Goal: Book appointment/travel/reservation

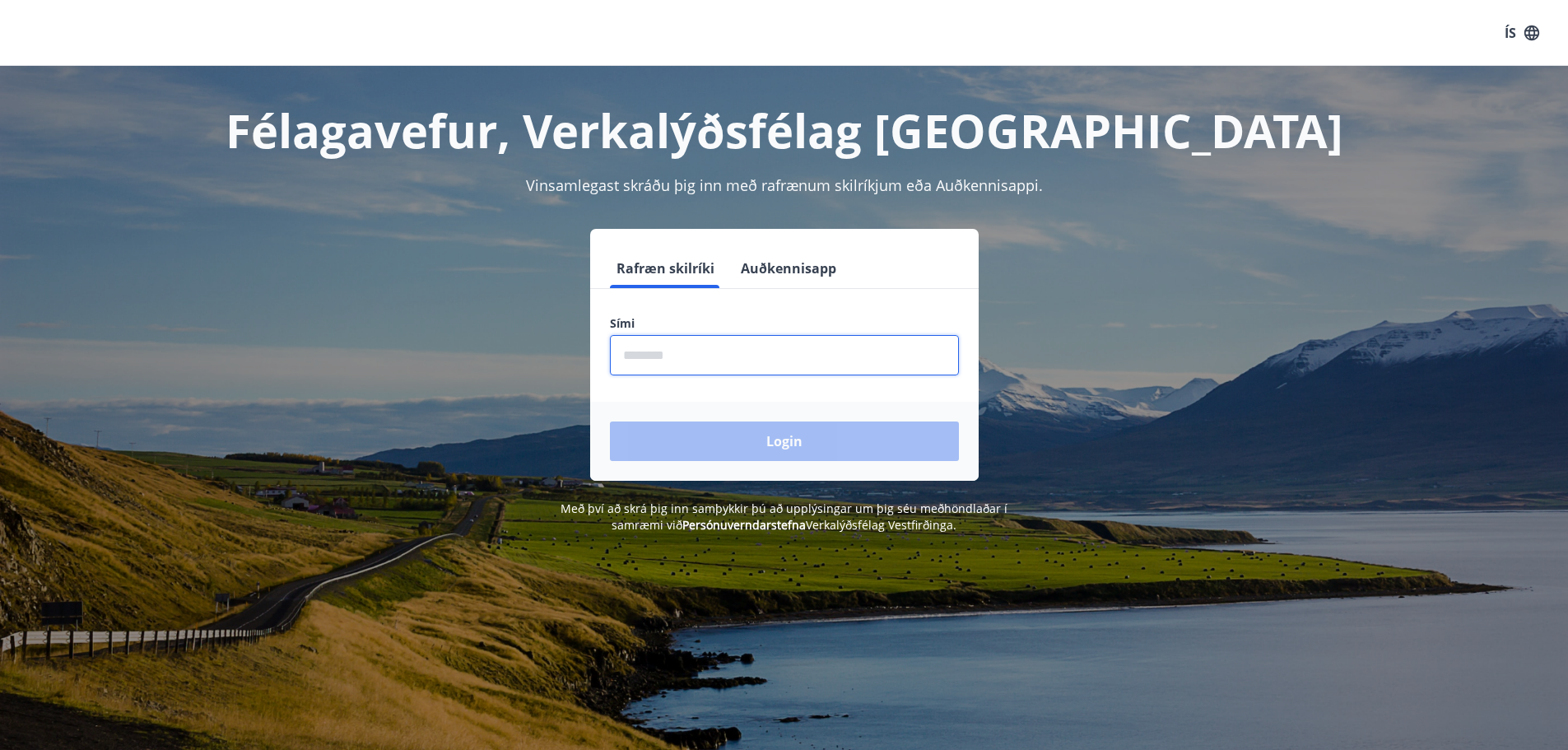
click at [635, 358] on input "phone" at bounding box center [784, 355] width 349 height 40
type input "********"
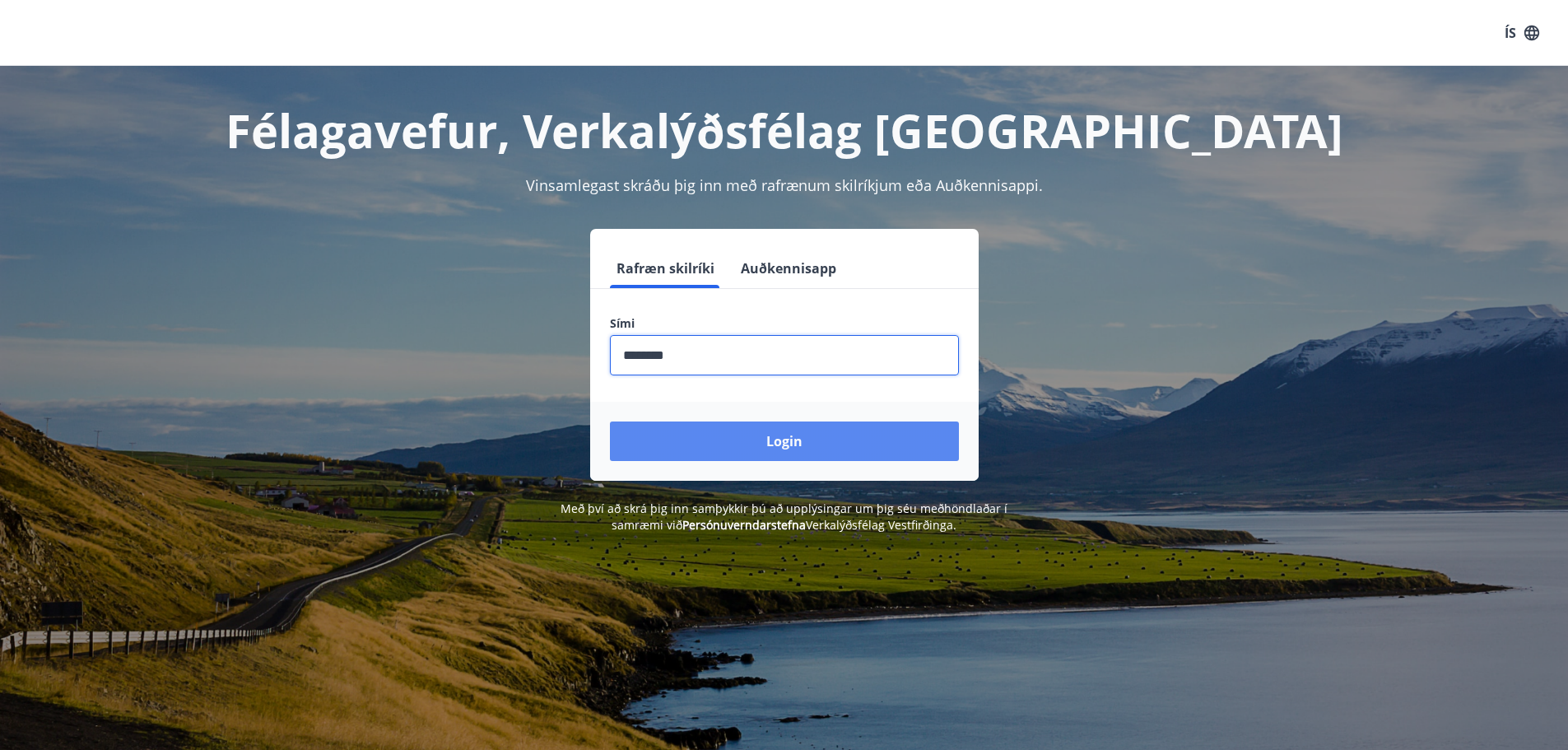
click at [790, 441] on button "Login" at bounding box center [784, 441] width 349 height 39
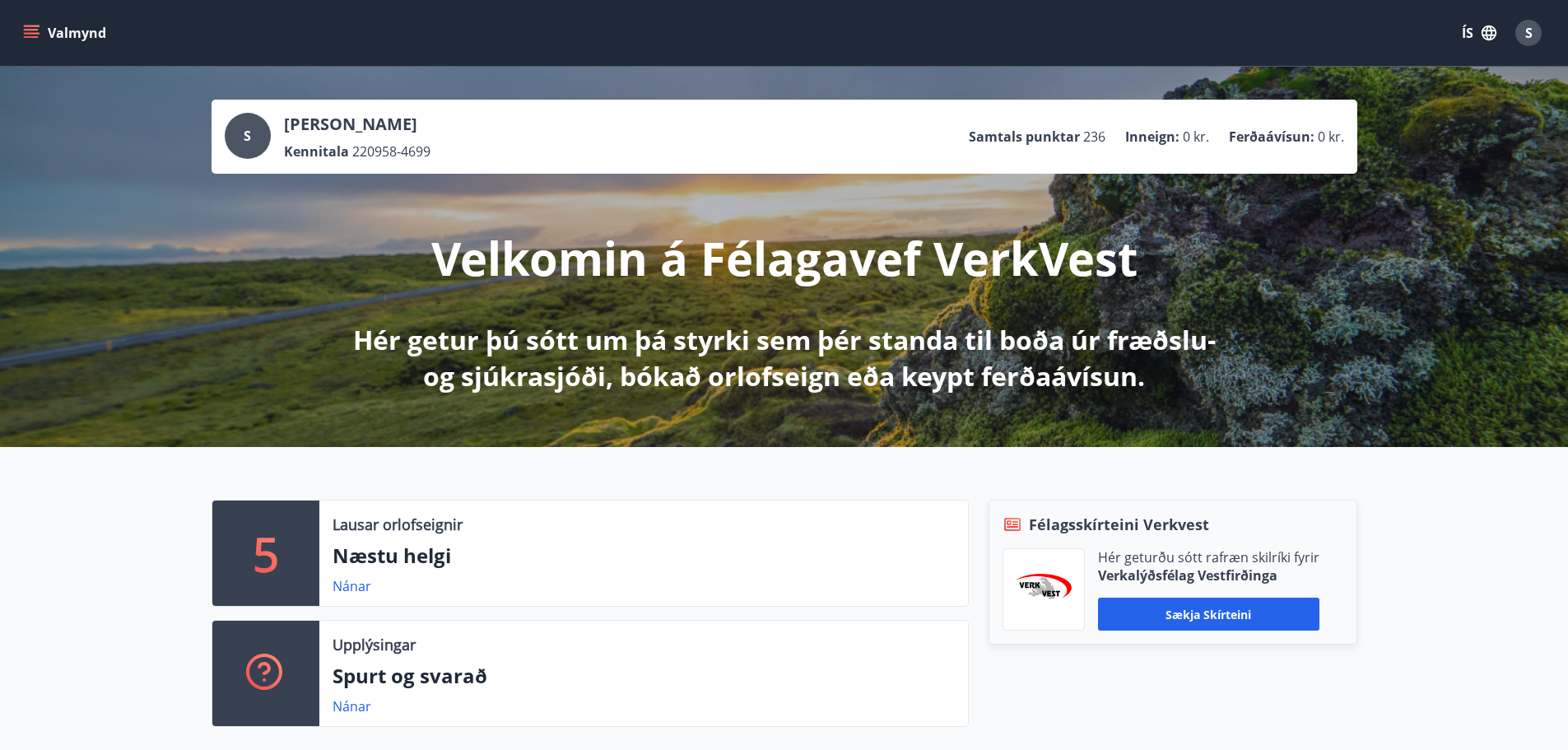
click at [33, 32] on icon "menu" at bounding box center [32, 33] width 17 height 17
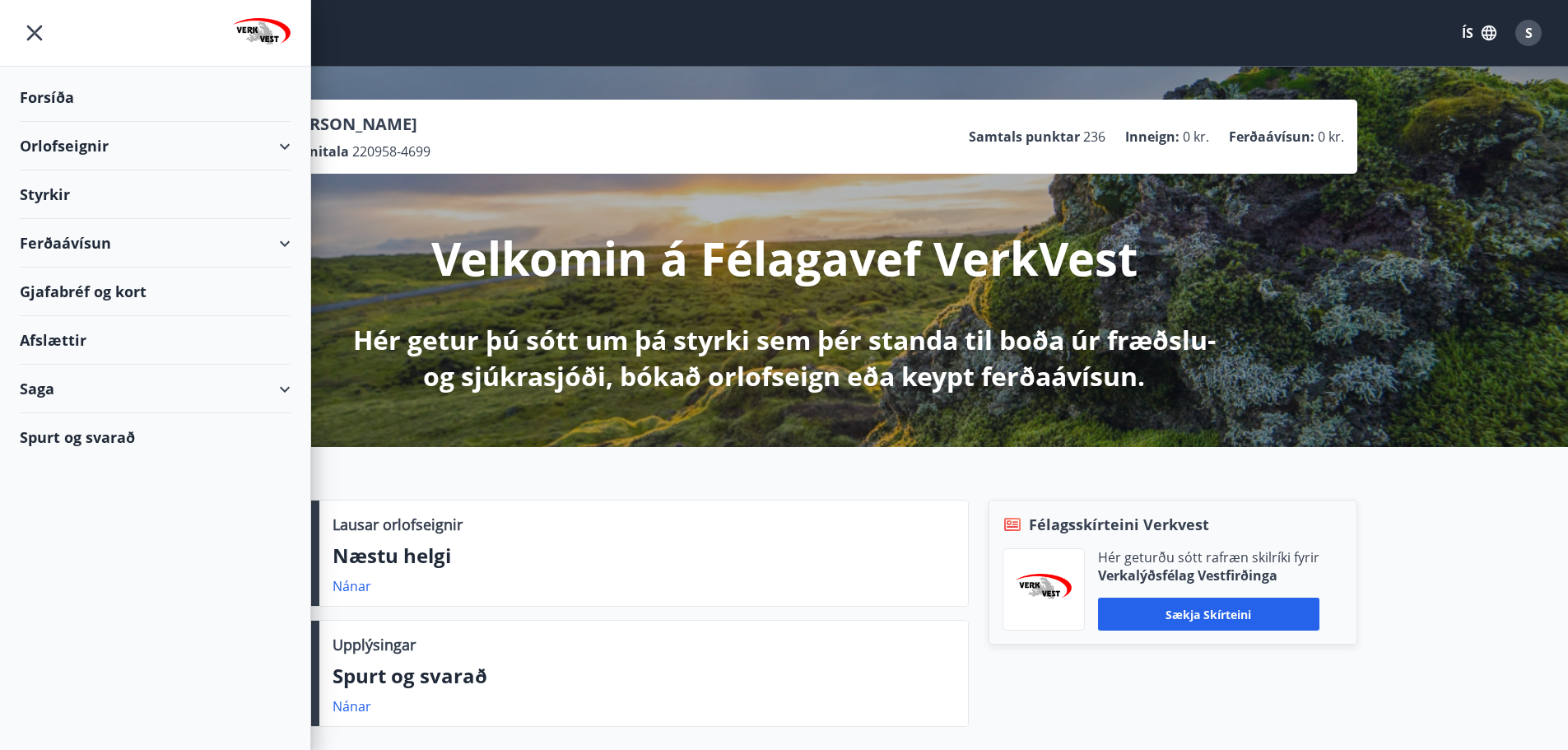
click at [284, 144] on div "Orlofseignir" at bounding box center [155, 146] width 271 height 48
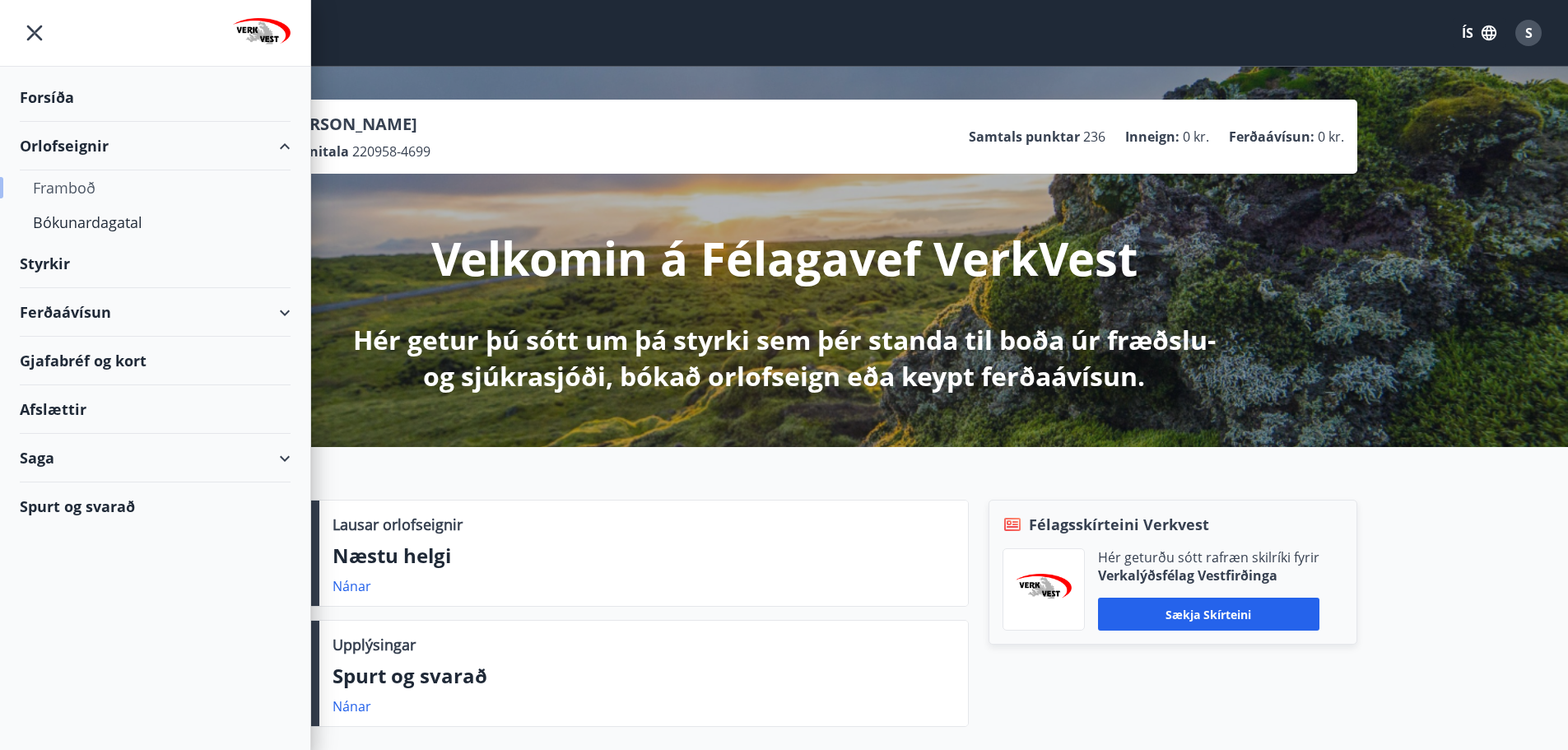
click at [71, 182] on div "Framboð" at bounding box center [155, 187] width 244 height 34
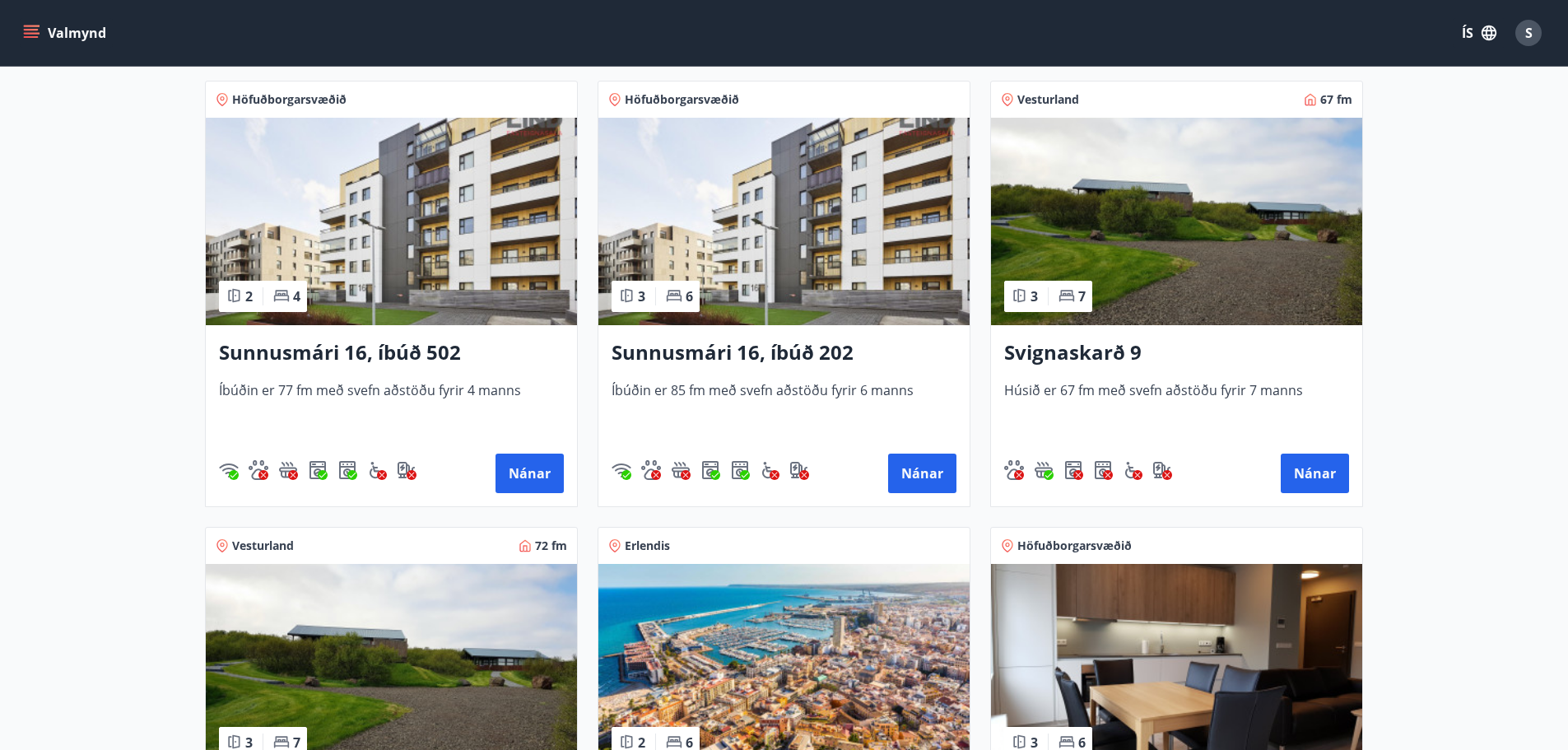
scroll to position [823, 0]
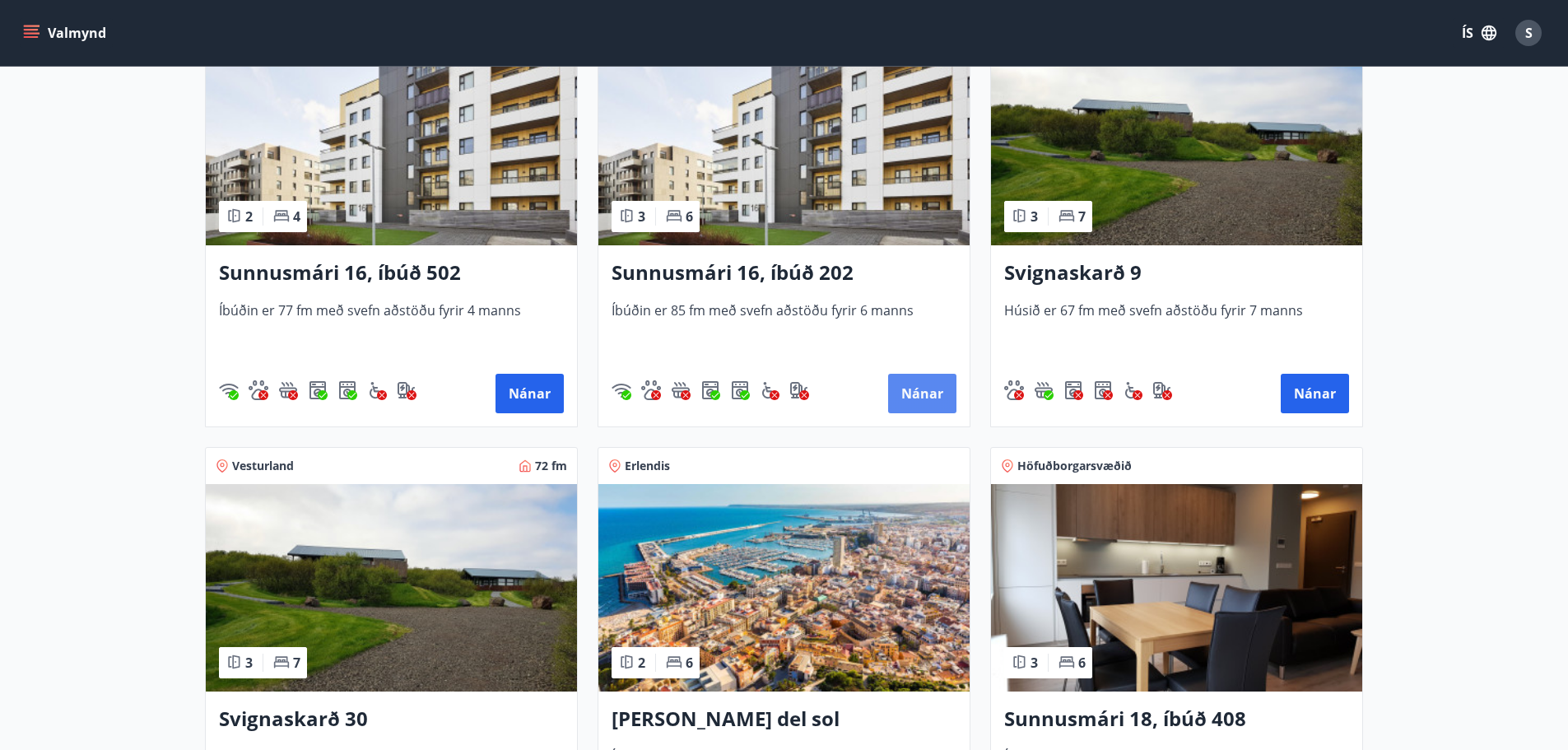
click at [910, 384] on button "Nánar" at bounding box center [922, 392] width 68 height 39
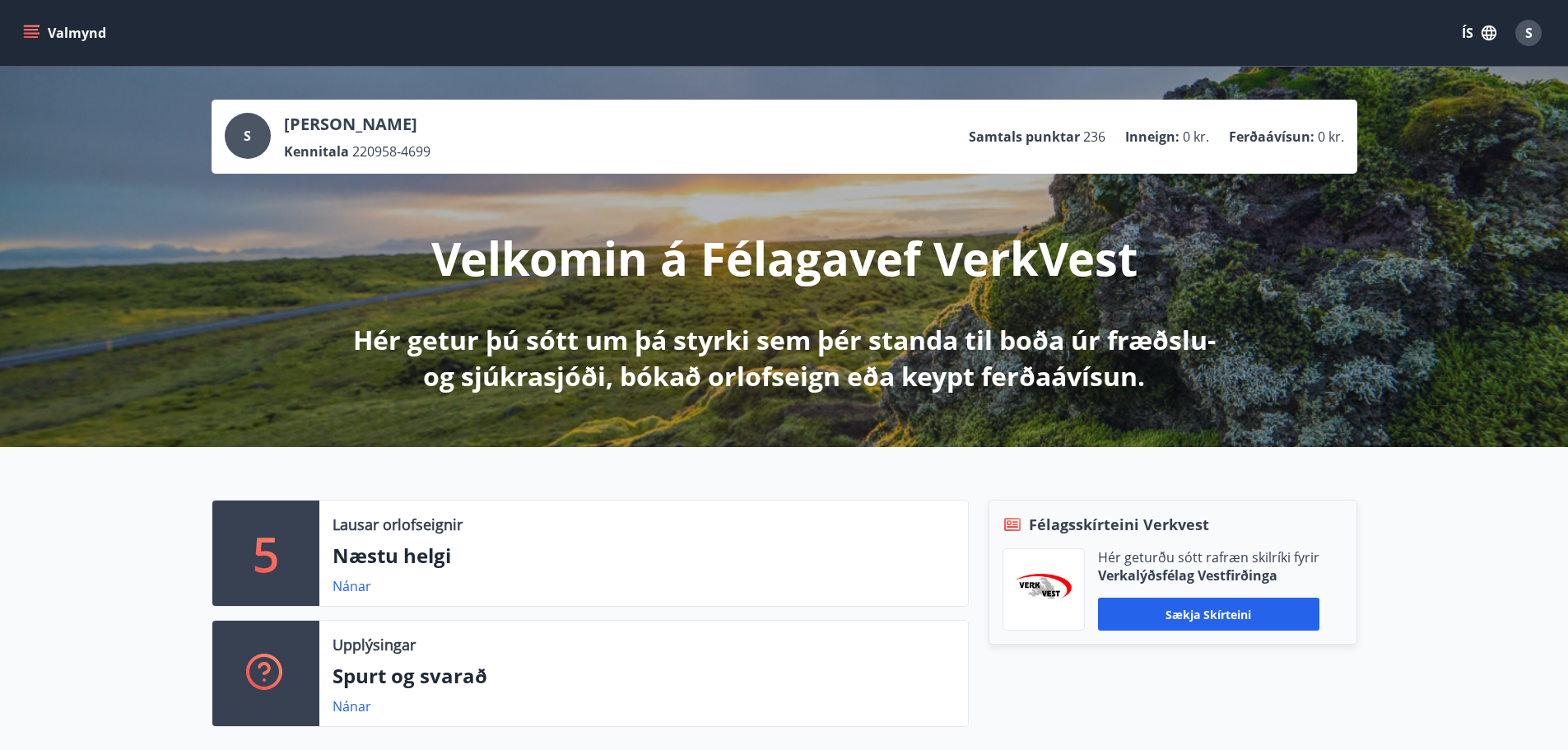
click at [38, 33] on icon "menu" at bounding box center [33, 33] width 18 height 2
click at [640, 554] on p "Næstu helgi" at bounding box center [643, 556] width 622 height 28
click at [33, 29] on icon "menu" at bounding box center [32, 30] width 15 height 2
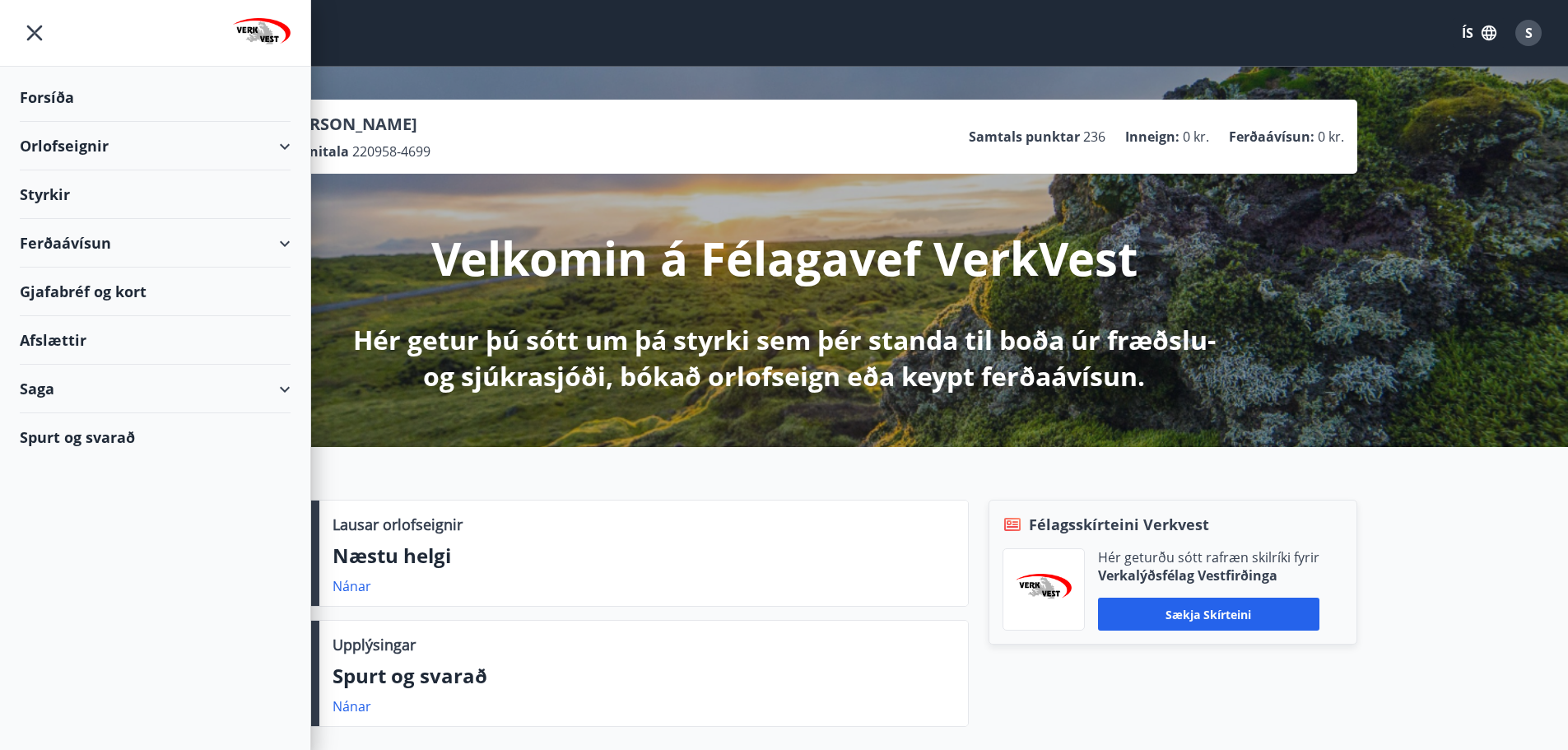
click at [283, 144] on div "Orlofseignir" at bounding box center [155, 146] width 271 height 48
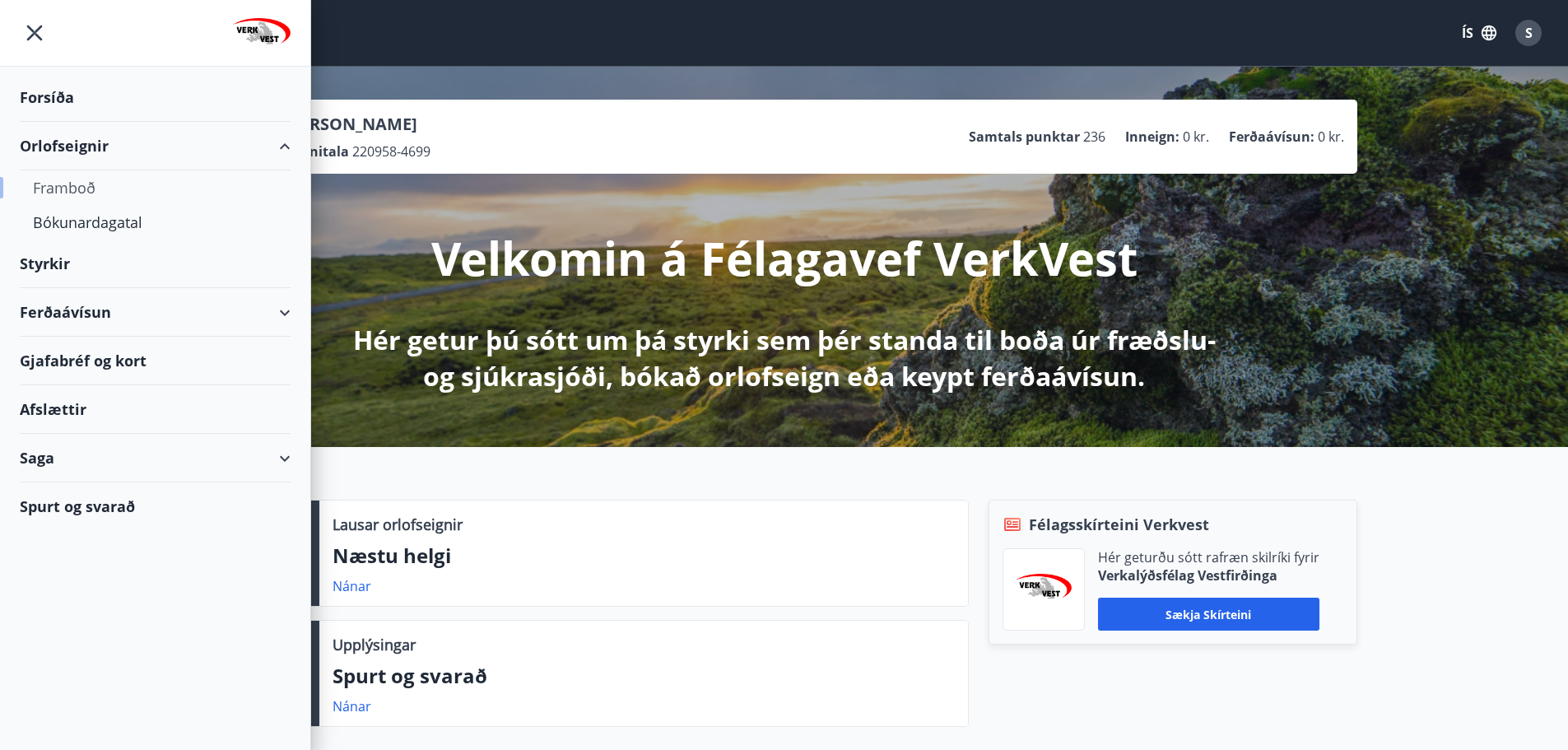
click at [84, 186] on div "Framboð" at bounding box center [155, 187] width 244 height 34
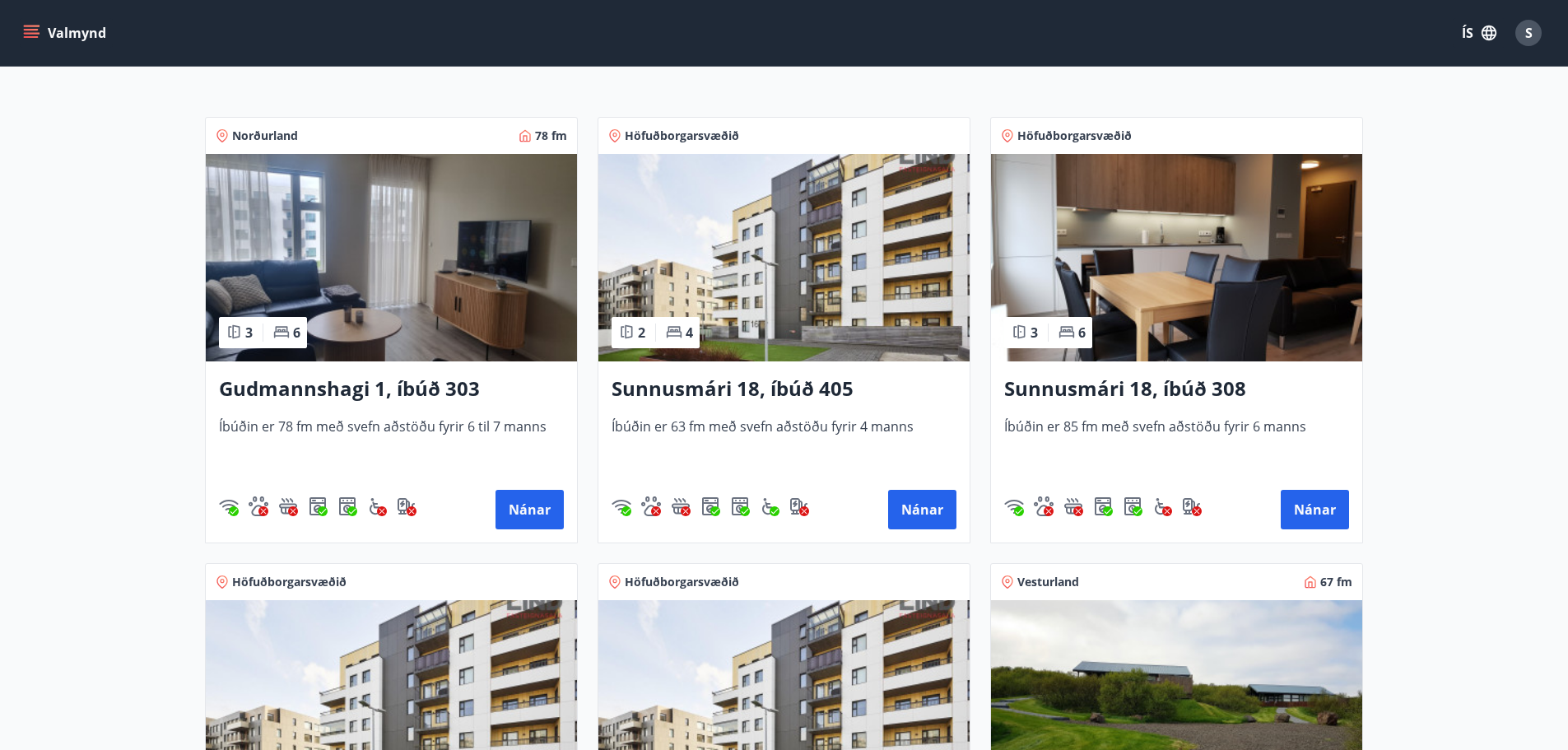
scroll to position [329, 0]
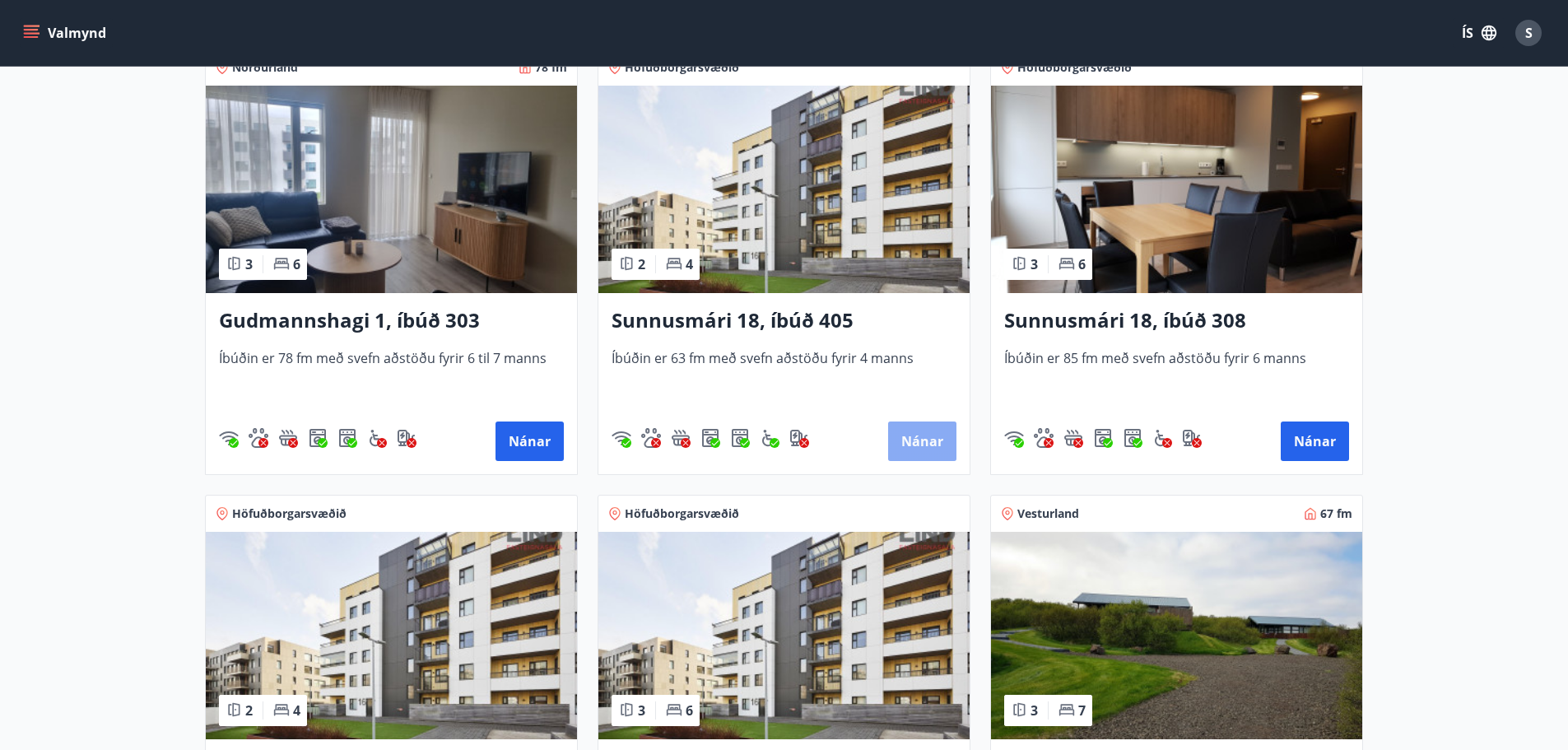
click at [928, 438] on button "Nánar" at bounding box center [922, 441] width 68 height 39
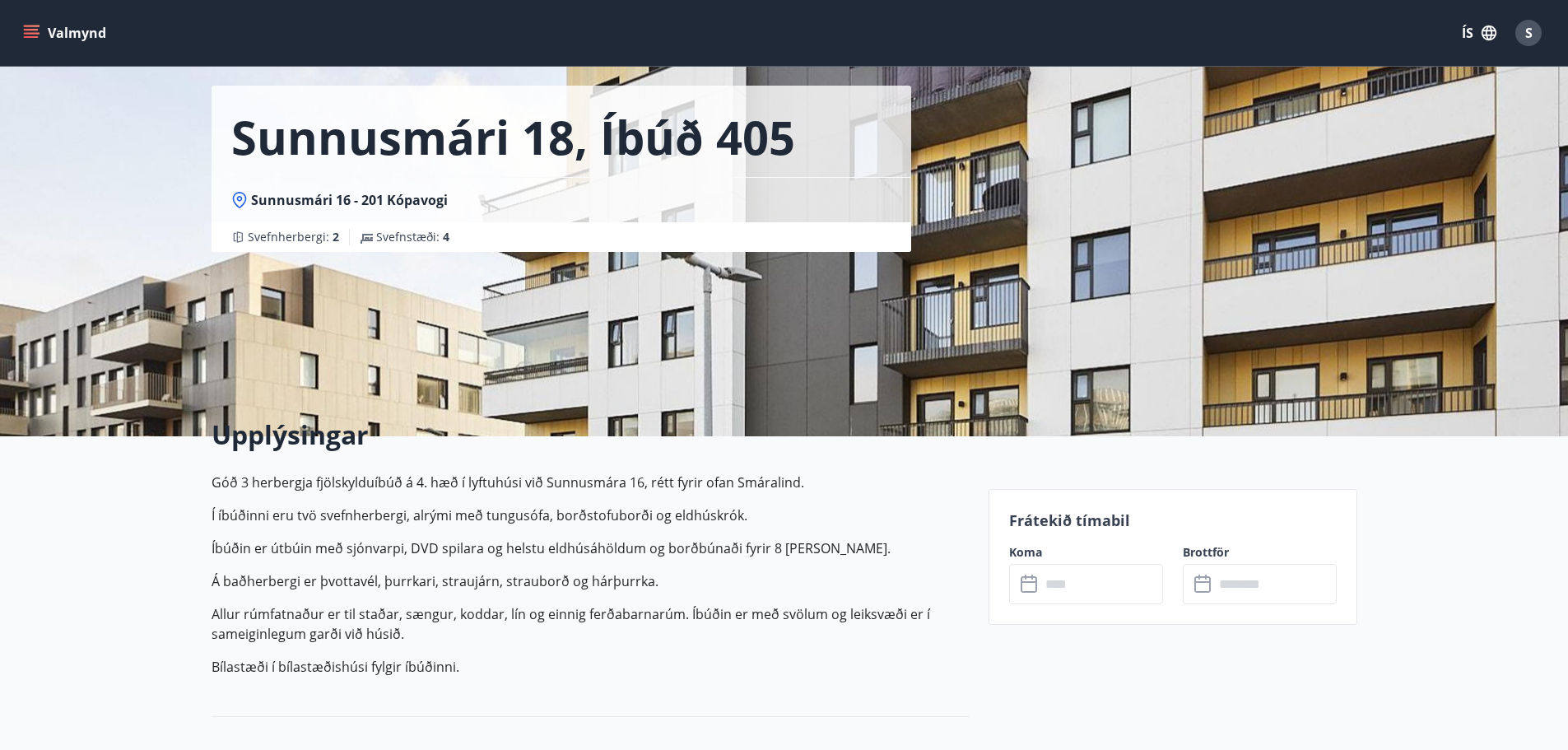
scroll to position [165, 0]
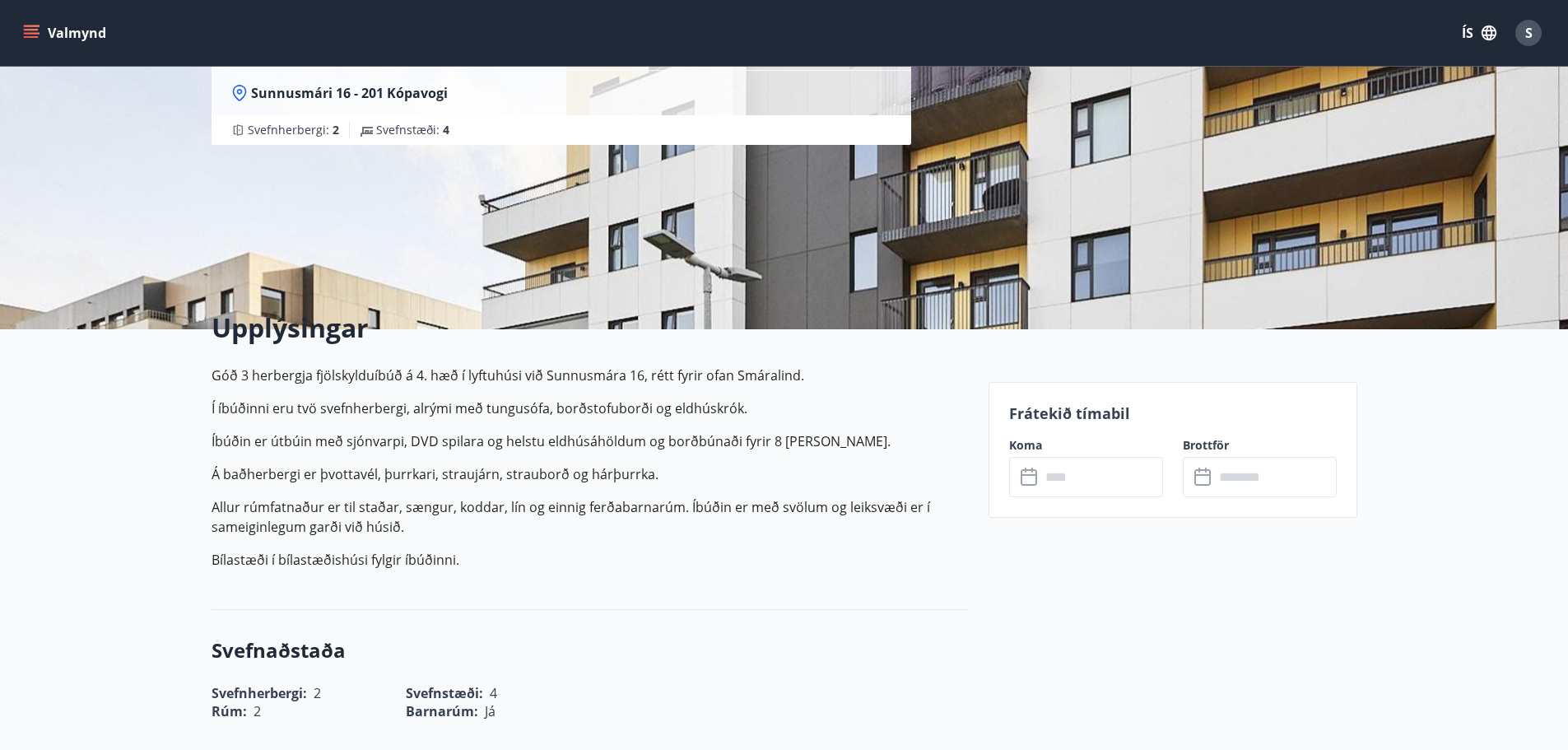
click at [1027, 475] on icon at bounding box center [1029, 475] width 17 height 2
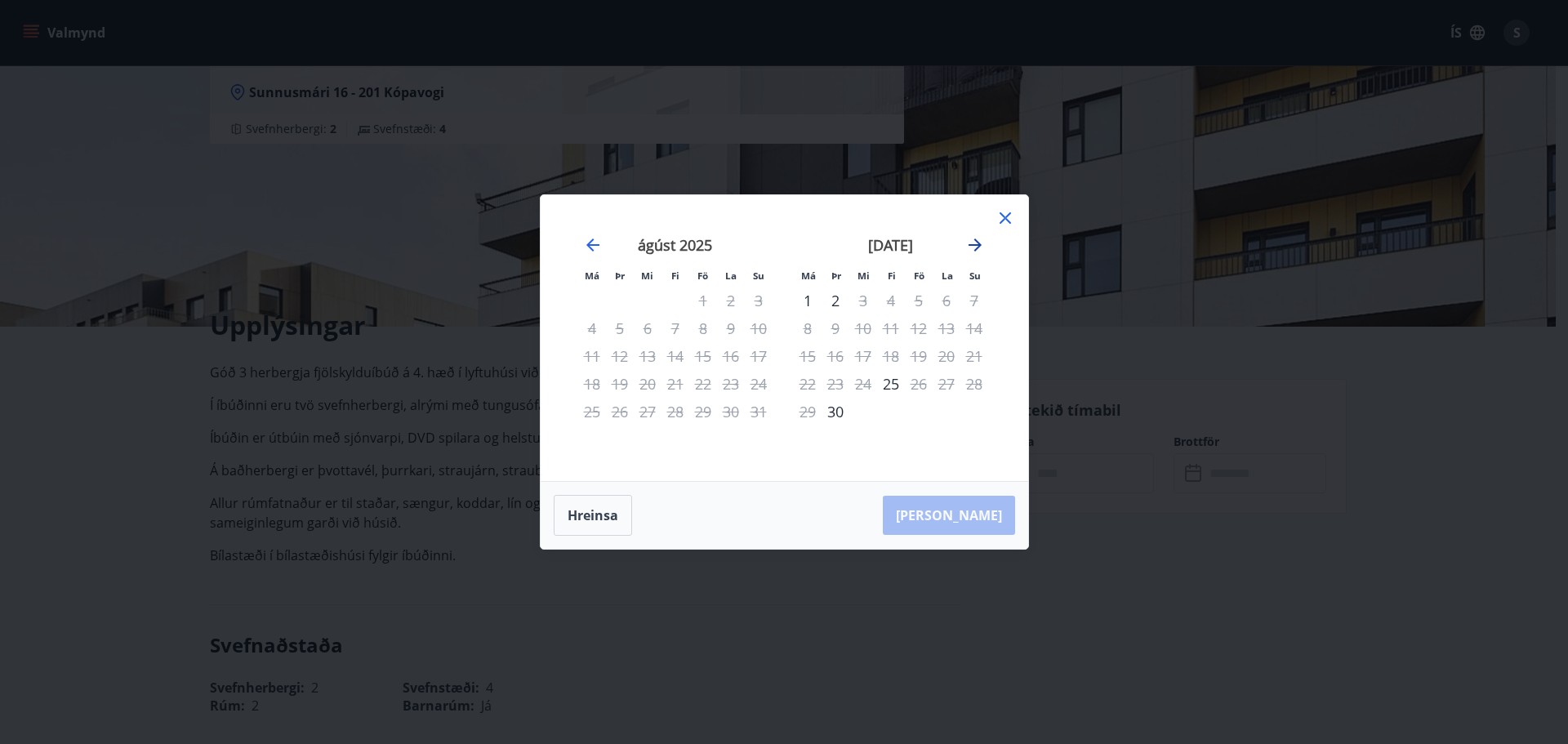
click at [976, 241] on icon "Move forward to switch to the next month." at bounding box center [975, 245] width 13 height 13
click at [1003, 212] on icon at bounding box center [1006, 218] width 20 height 20
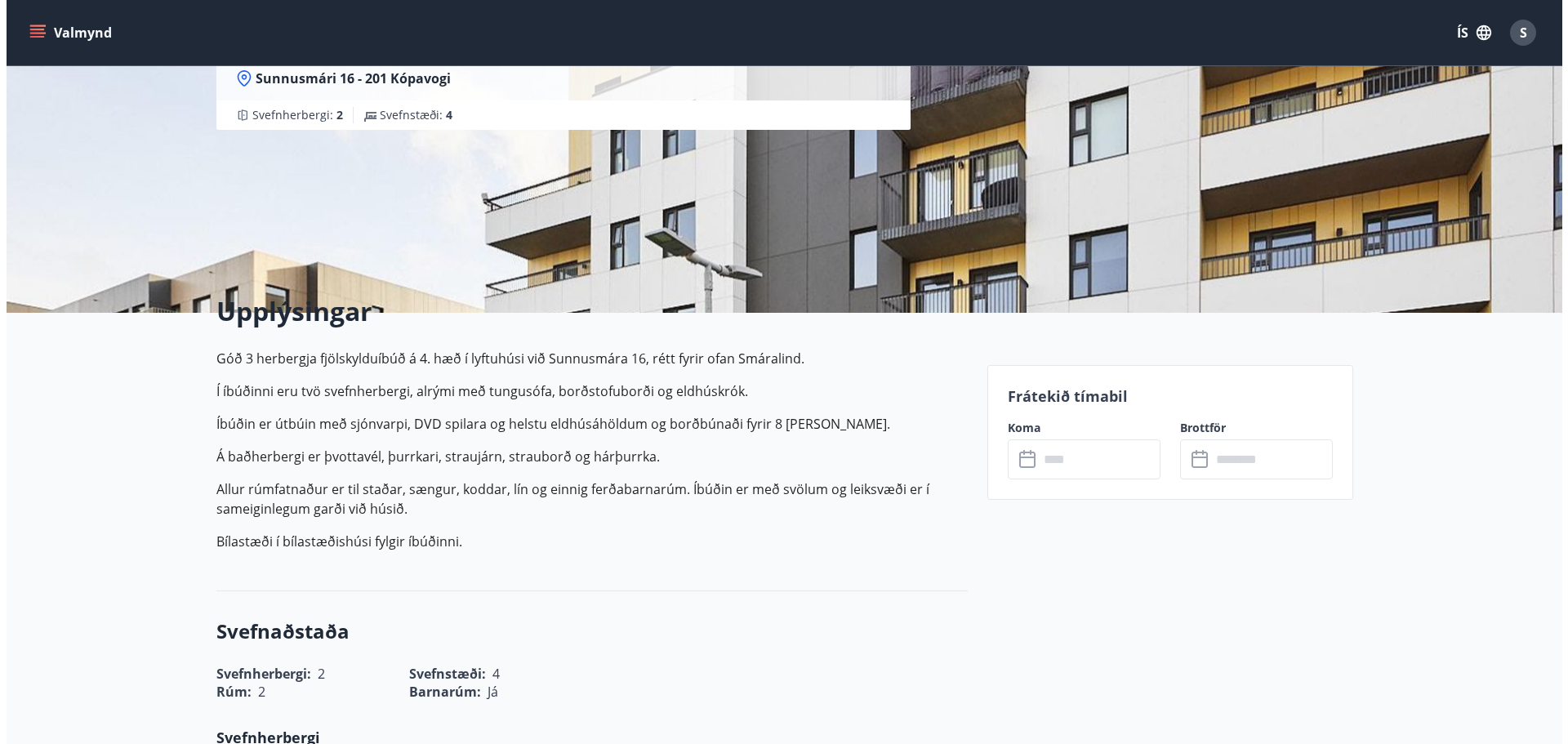
scroll to position [82, 0]
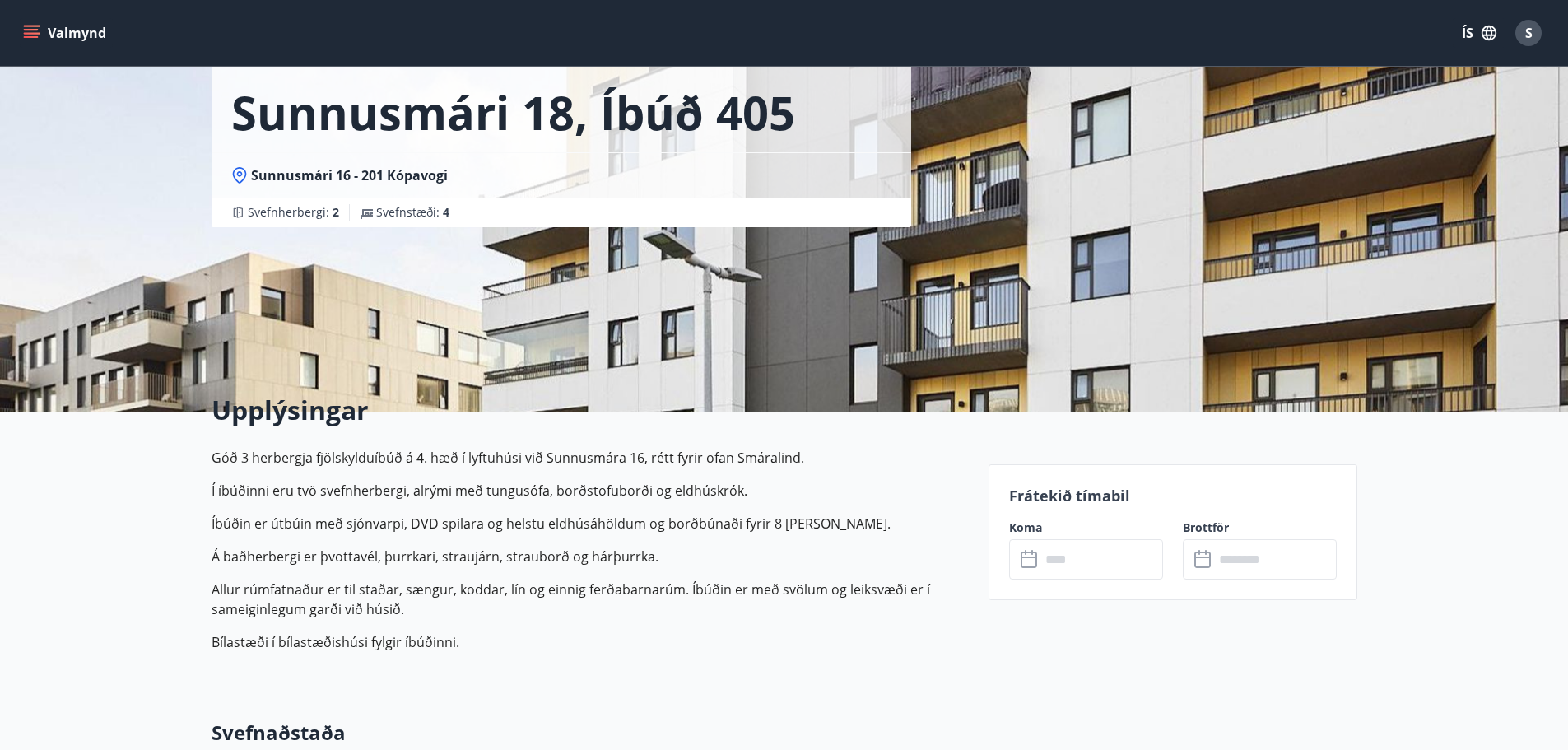
click at [33, 33] on icon "menu" at bounding box center [32, 33] width 17 height 17
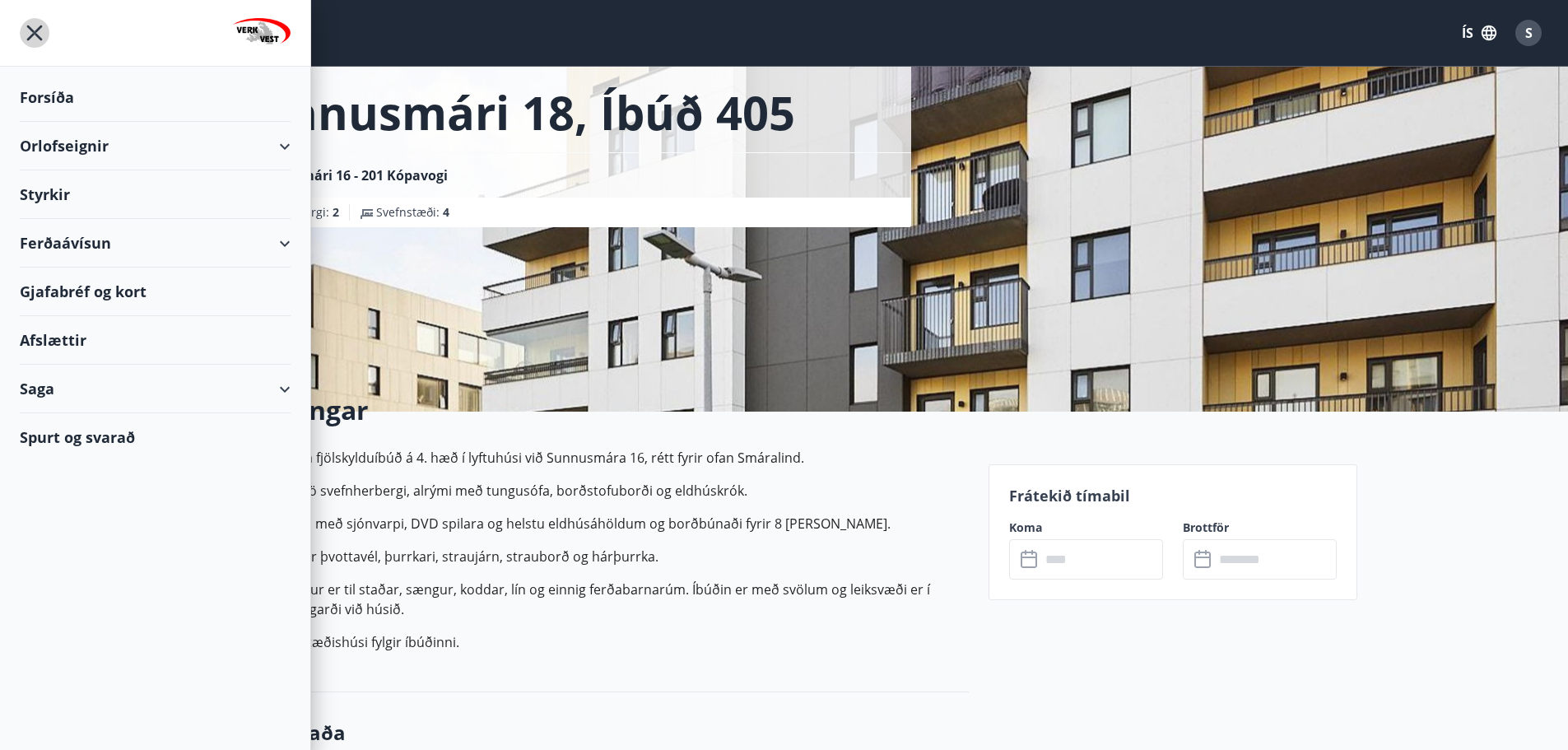
click at [33, 29] on icon "menu" at bounding box center [35, 33] width 30 height 30
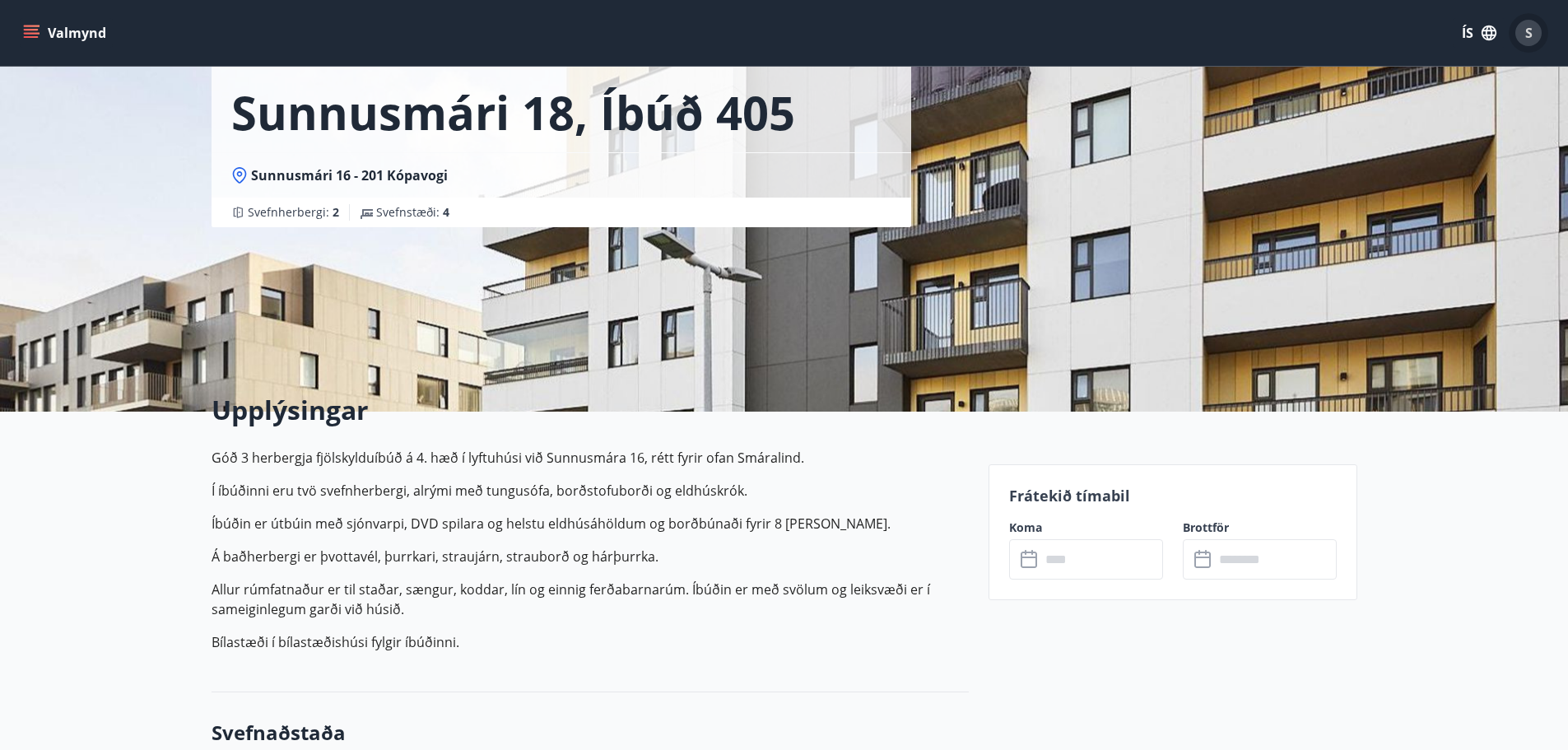
click at [1535, 48] on button "S" at bounding box center [1527, 32] width 39 height 39
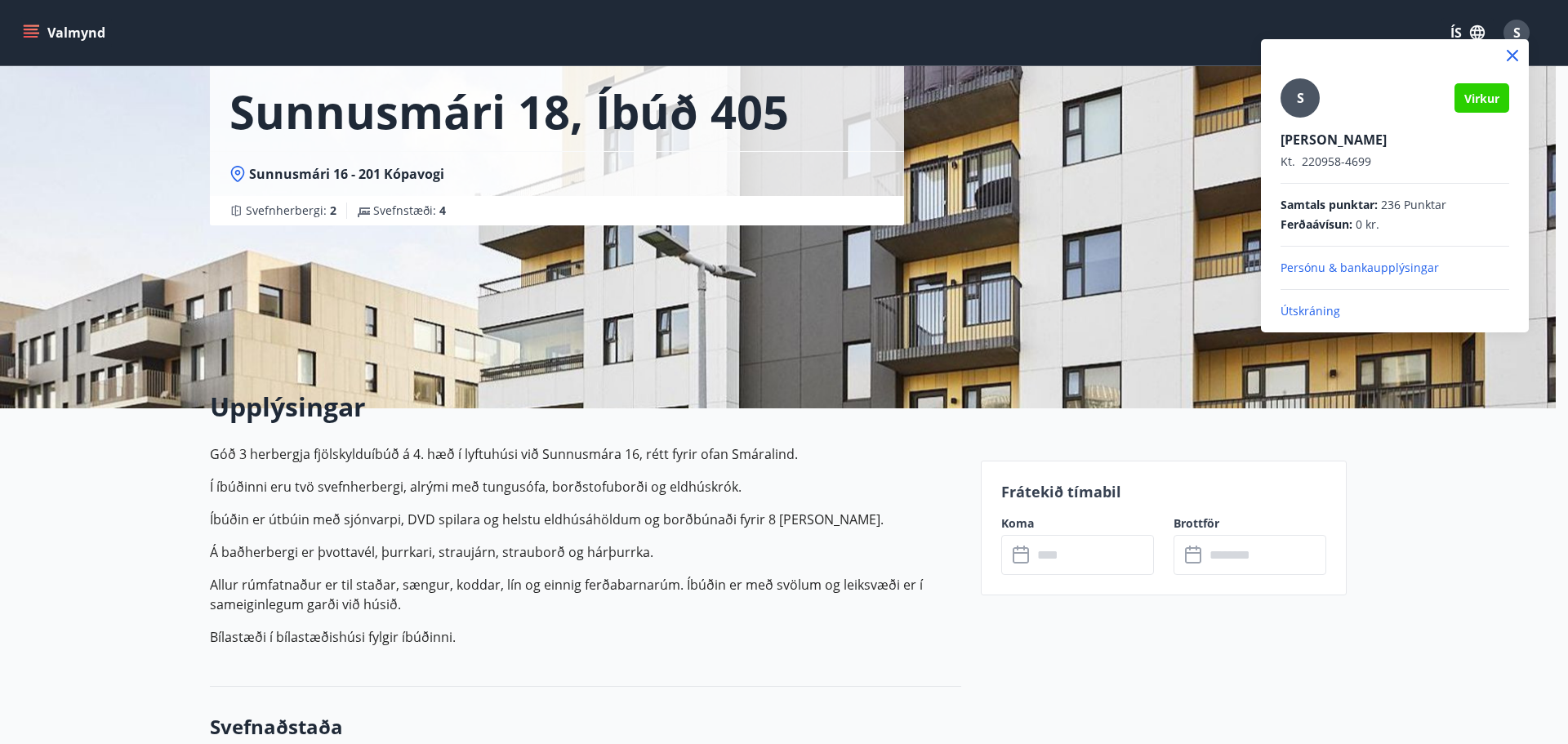
click at [1318, 312] on p "Útskráning" at bounding box center [1395, 311] width 229 height 17
